Goal: Navigation & Orientation: Understand site structure

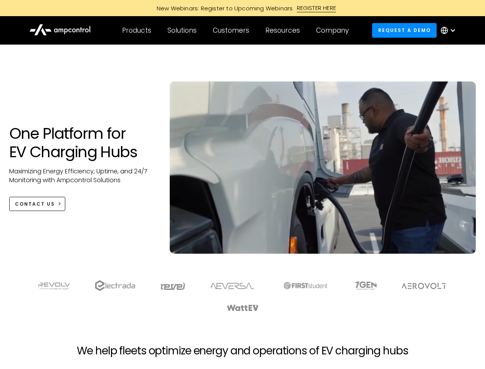
click at [236, 30] on div "Customers" at bounding box center [231, 30] width 36 height 8
click at [136, 30] on div "Products" at bounding box center [136, 30] width 29 height 8
click at [182, 30] on div "Solutions" at bounding box center [181, 30] width 29 height 8
click at [232, 30] on div "Customers" at bounding box center [231, 30] width 36 height 8
click at [284, 30] on div "Resources" at bounding box center [282, 30] width 35 height 8
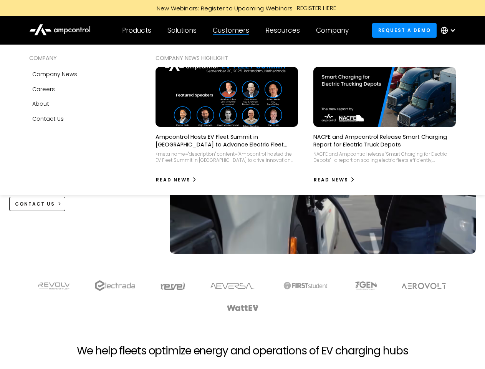
click at [335, 30] on div "Company" at bounding box center [332, 30] width 33 height 8
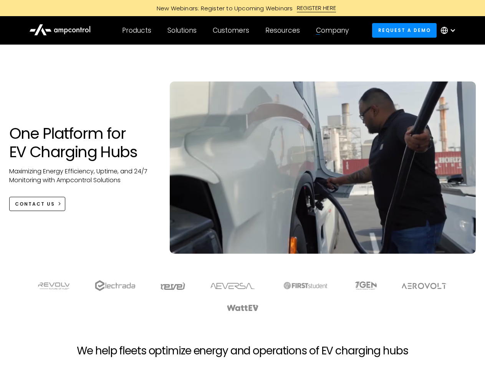
click at [450, 30] on div at bounding box center [453, 30] width 6 height 6
click at [236, 30] on div "Customers" at bounding box center [231, 30] width 36 height 8
click at [136, 30] on div "Products" at bounding box center [136, 30] width 29 height 8
click at [182, 30] on div "Solutions" at bounding box center [181, 30] width 29 height 8
click at [232, 30] on div "Customers" at bounding box center [231, 30] width 36 height 8
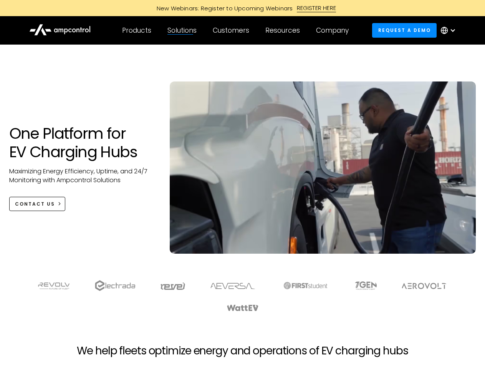
click at [284, 30] on div "Resources" at bounding box center [282, 30] width 35 height 8
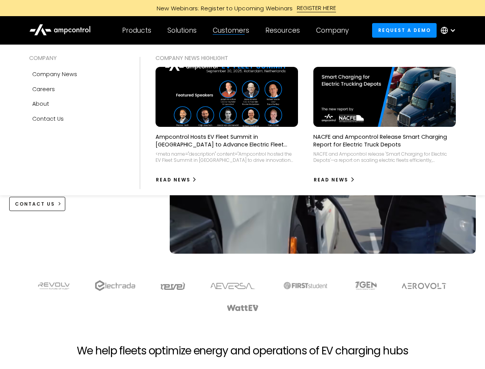
click at [335, 30] on div "Company" at bounding box center [332, 30] width 33 height 8
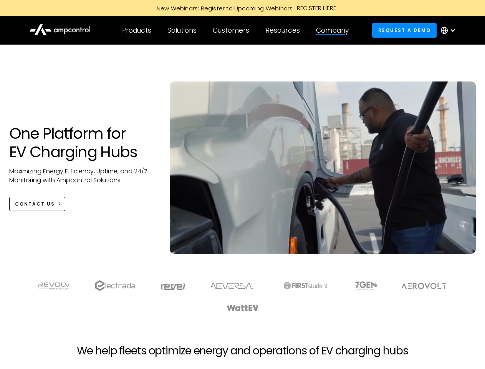
click at [450, 30] on div at bounding box center [453, 30] width 6 height 6
click at [236, 30] on div "Customers" at bounding box center [231, 30] width 36 height 8
click at [136, 30] on div "Products" at bounding box center [136, 30] width 29 height 8
click at [182, 30] on div "Solutions" at bounding box center [181, 30] width 29 height 8
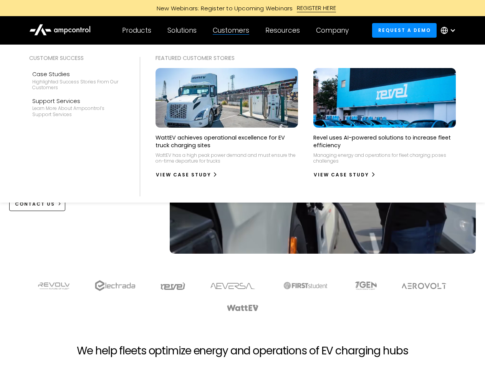
click at [232, 30] on div "Customers" at bounding box center [231, 30] width 36 height 8
click at [284, 30] on div "Resources" at bounding box center [282, 30] width 35 height 8
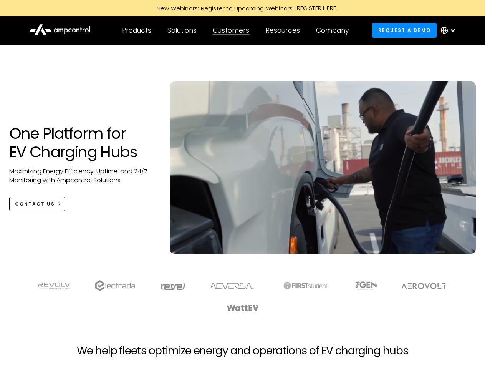
click at [335, 30] on div "Company" at bounding box center [332, 30] width 33 height 8
click at [450, 30] on div at bounding box center [453, 30] width 6 height 6
